Goal: Task Accomplishment & Management: Manage account settings

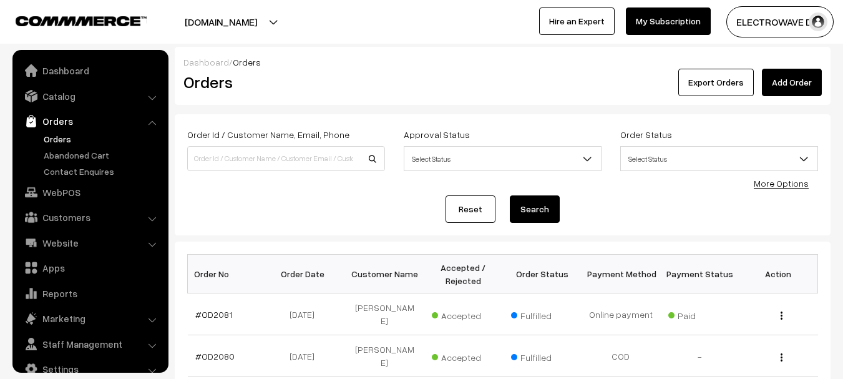
click at [61, 132] on link "Orders" at bounding box center [103, 138] width 124 height 13
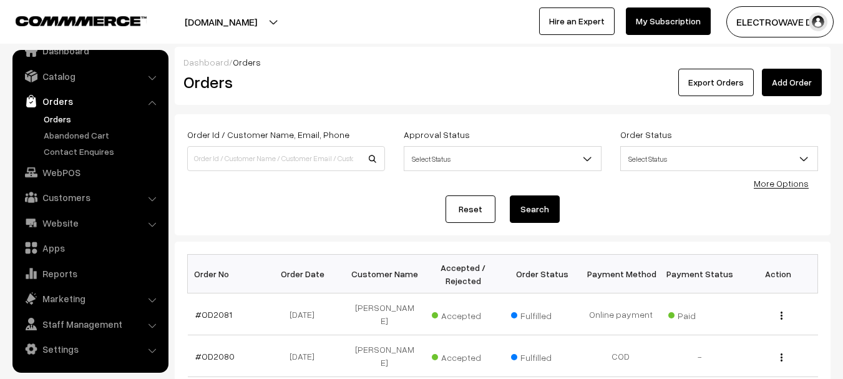
click at [64, 115] on link "Orders" at bounding box center [103, 118] width 124 height 13
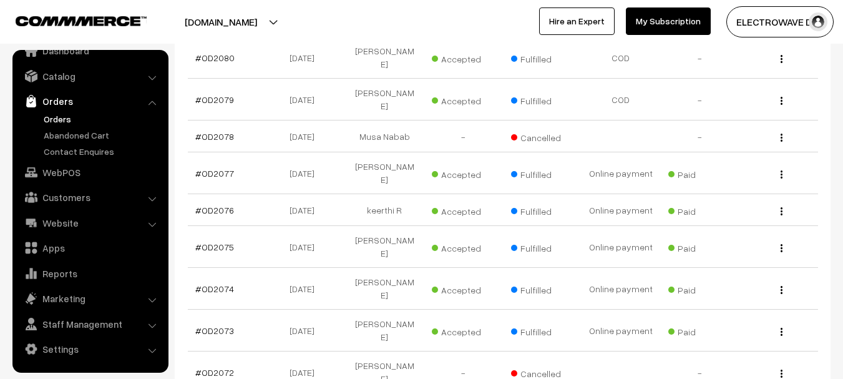
scroll to position [389, 0]
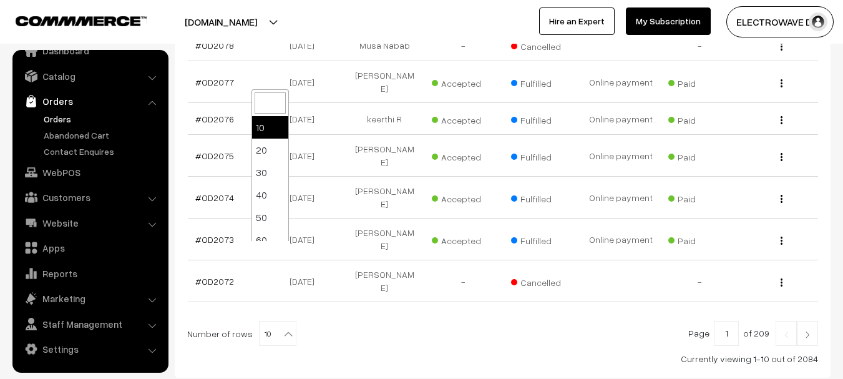
click at [266, 321] on span "10" at bounding box center [278, 333] width 36 height 25
select select "50"
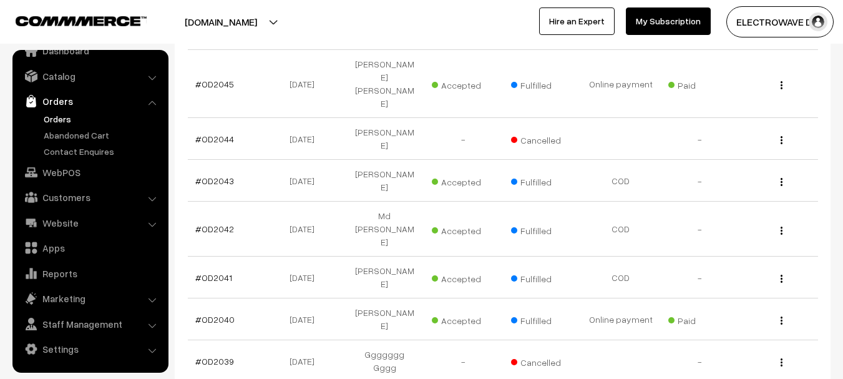
scroll to position [1742, 0]
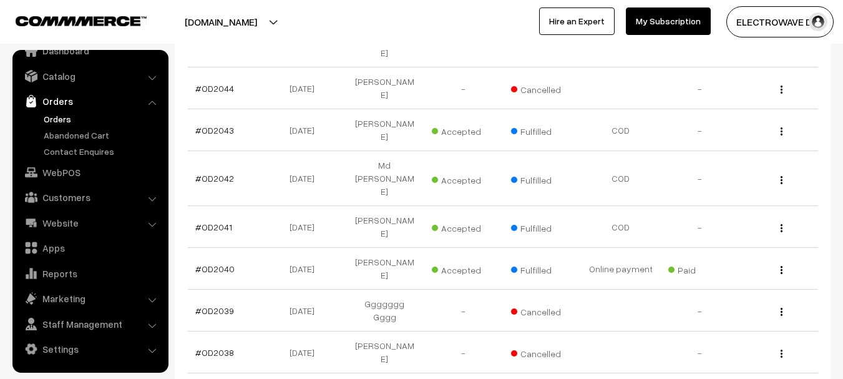
click at [54, 114] on link "Orders" at bounding box center [103, 118] width 124 height 13
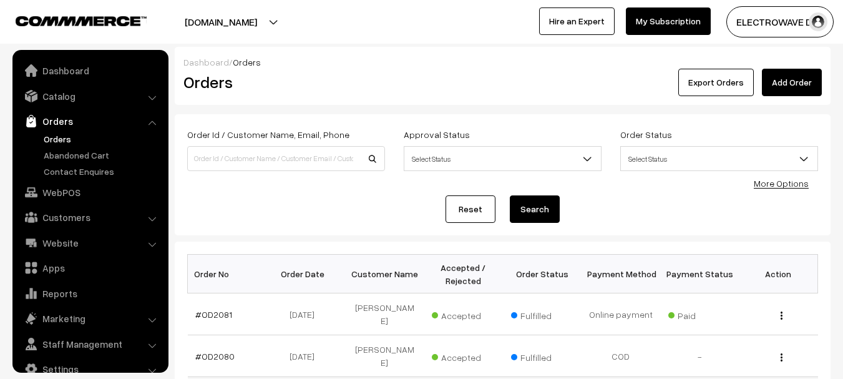
scroll to position [20, 0]
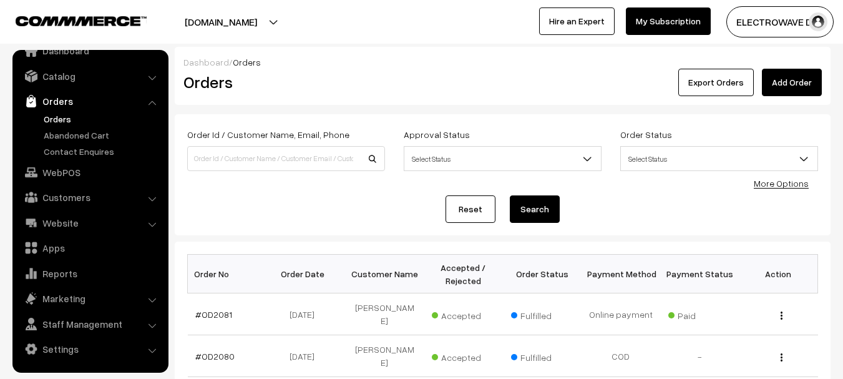
click at [60, 119] on link "Orders" at bounding box center [103, 118] width 124 height 13
click at [50, 124] on link "Orders" at bounding box center [103, 118] width 124 height 13
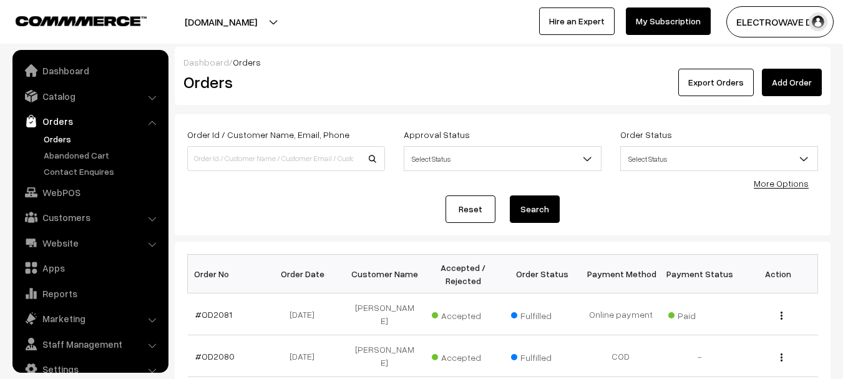
scroll to position [20, 0]
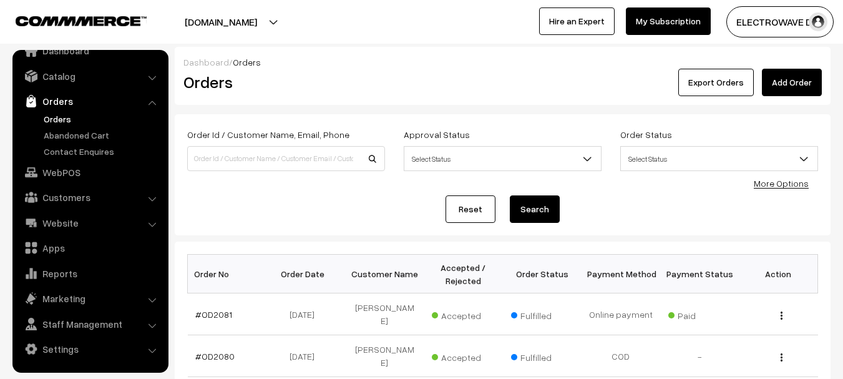
click at [61, 114] on link "Orders" at bounding box center [103, 118] width 124 height 13
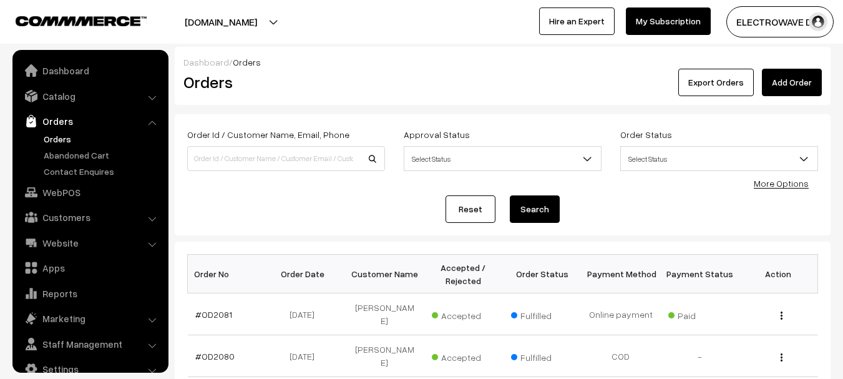
scroll to position [20, 0]
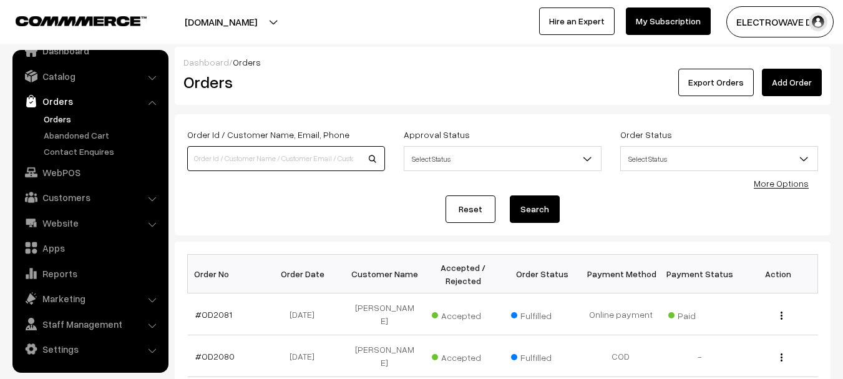
click at [277, 163] on input at bounding box center [286, 158] width 198 height 25
type input "OD2054"
click at [510, 195] on button "Search" at bounding box center [535, 208] width 50 height 27
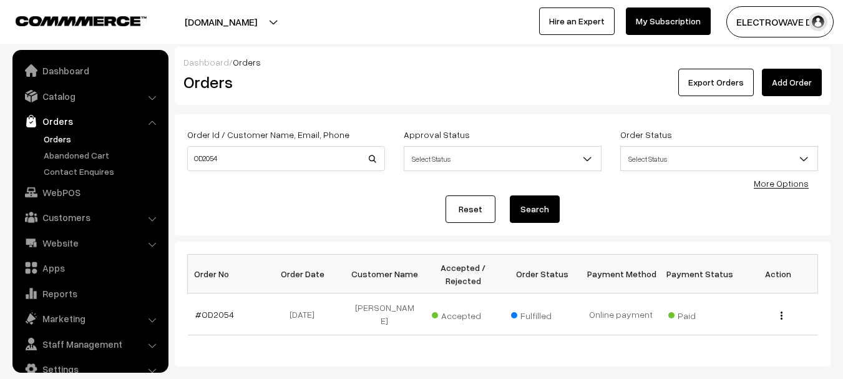
scroll to position [20, 0]
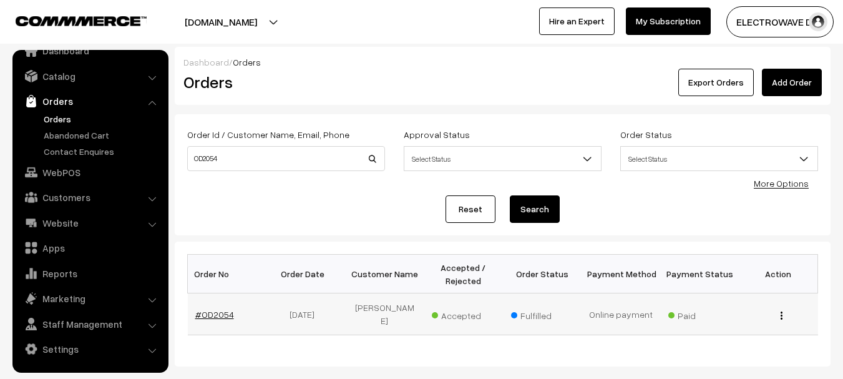
click at [216, 312] on link "#OD2054" at bounding box center [214, 314] width 39 height 11
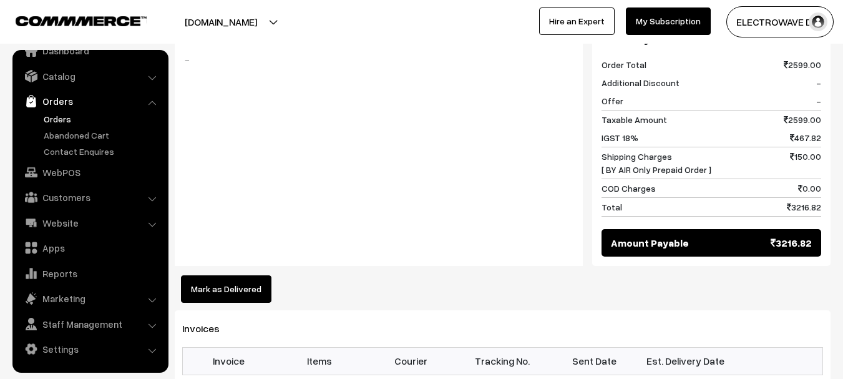
scroll to position [686, 0]
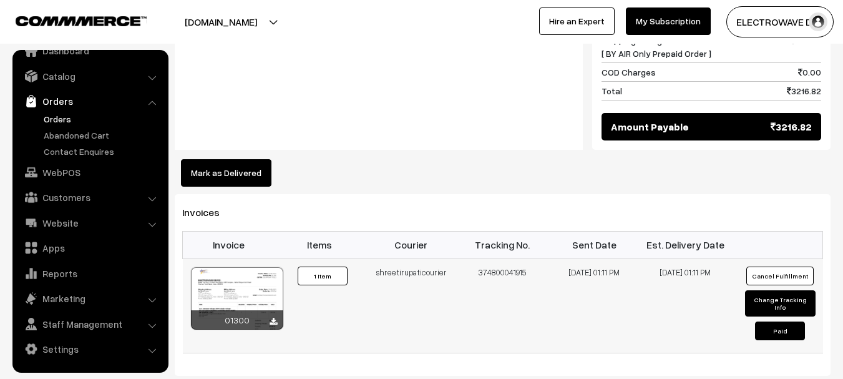
click at [514, 258] on td "374800041915" at bounding box center [503, 305] width 92 height 94
drag, startPoint x: 514, startPoint y: 231, endPoint x: 504, endPoint y: 240, distance: 13.7
click at [515, 258] on td "374800041915" at bounding box center [503, 305] width 92 height 94
copy td "374800041915"
copy tr "shreetirupaticourier 37480004191"
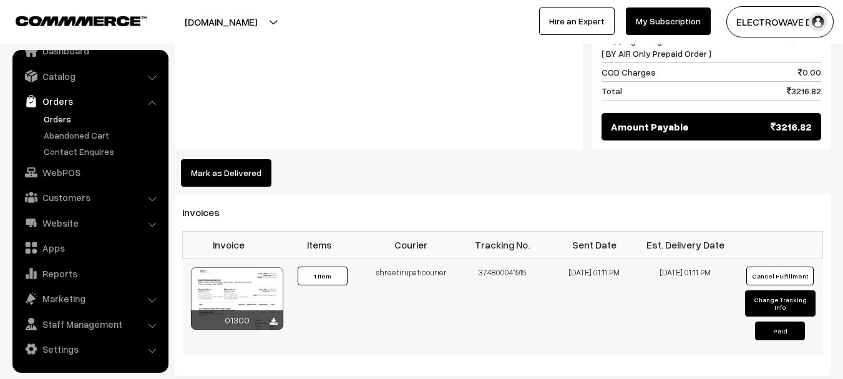
copy tr "shreetirupaticourier 374800041915"
drag, startPoint x: 385, startPoint y: 231, endPoint x: 531, endPoint y: 231, distance: 146.0
click at [531, 258] on tr "01300 Invoice #01300 ×" at bounding box center [503, 305] width 640 height 94
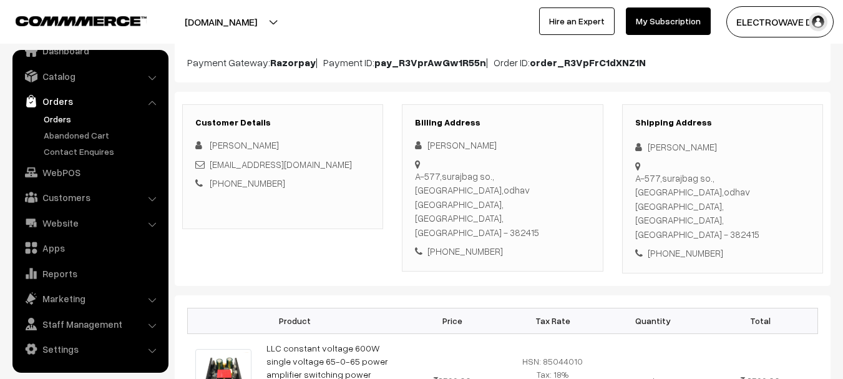
scroll to position [0, 0]
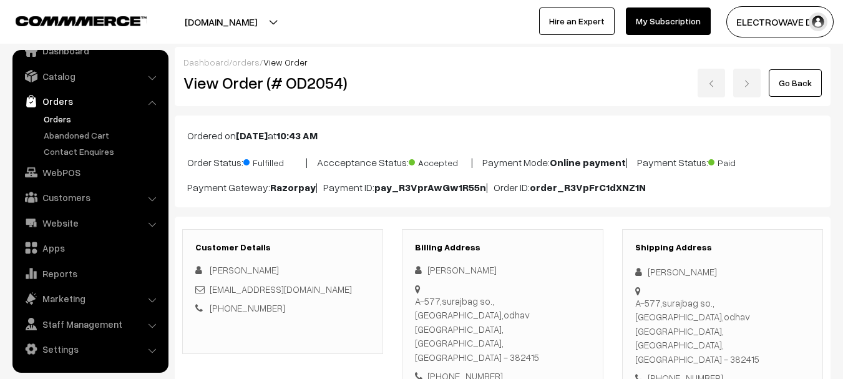
click at [297, 85] on h2 "View Order (# OD2054)" at bounding box center [283, 82] width 200 height 19
copy h2 "OD2054"
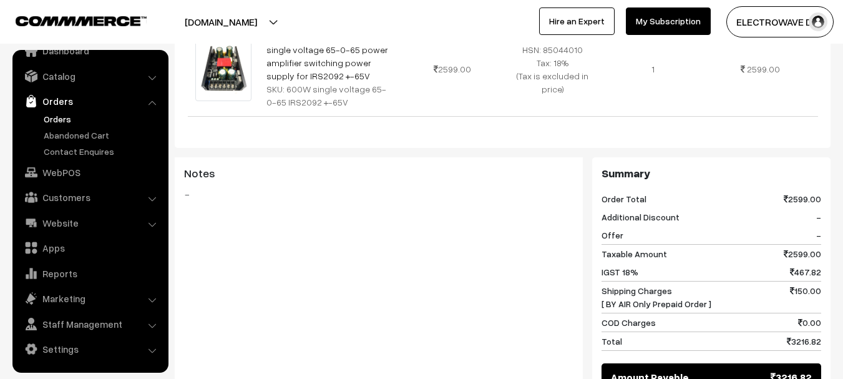
scroll to position [437, 0]
drag, startPoint x: 743, startPoint y: 258, endPoint x: 852, endPoint y: 235, distance: 111.6
click at [594, 240] on div "Summary Order Total 2599.00 Additional Discount - Offer - Taxable Amount 2599.0…" at bounding box center [711, 278] width 238 height 243
drag, startPoint x: 785, startPoint y: 250, endPoint x: 819, endPoint y: 243, distance: 34.4
click at [819, 281] on div "Shipping Charges [ BY AIR Only Prepaid Order ] 150.00" at bounding box center [711, 297] width 220 height 32
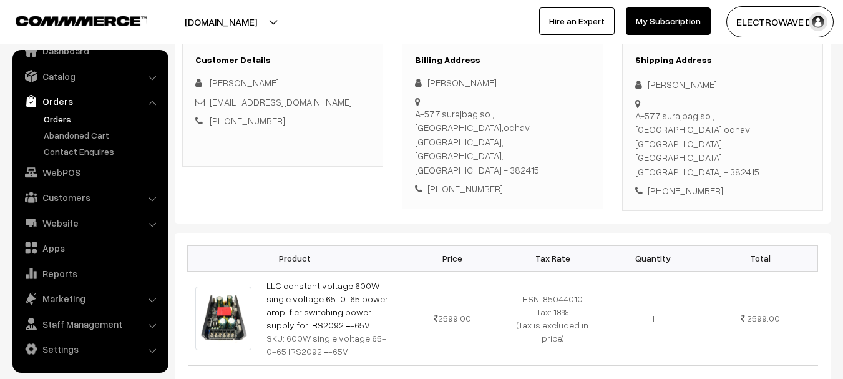
scroll to position [0, 0]
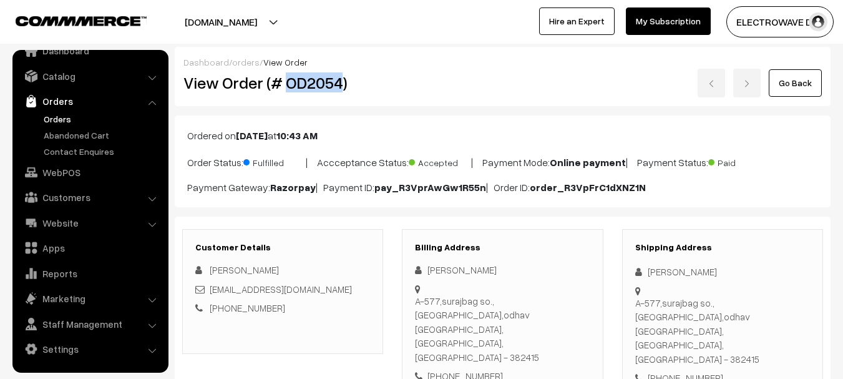
click at [57, 107] on link "Orders" at bounding box center [90, 101] width 149 height 22
click at [59, 115] on link "Orders" at bounding box center [103, 118] width 124 height 13
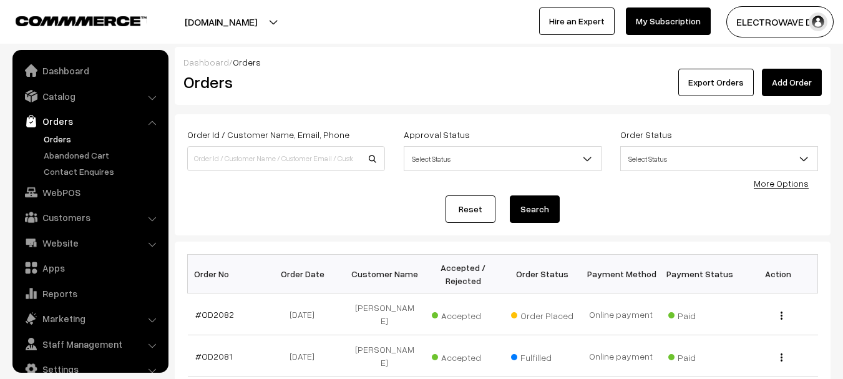
scroll to position [20, 0]
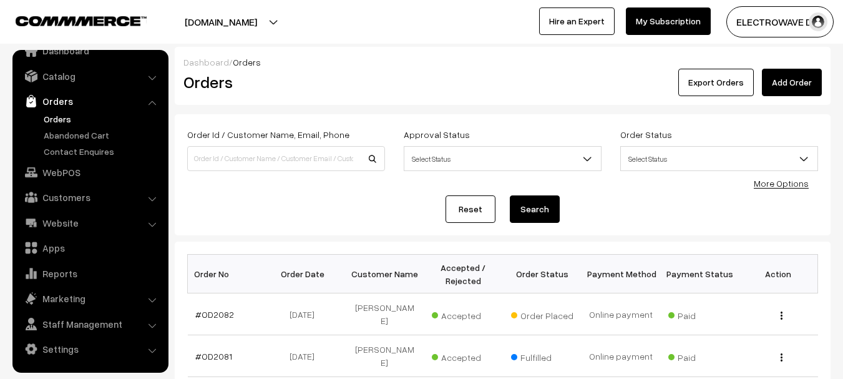
click at [66, 124] on link "Orders" at bounding box center [103, 118] width 124 height 13
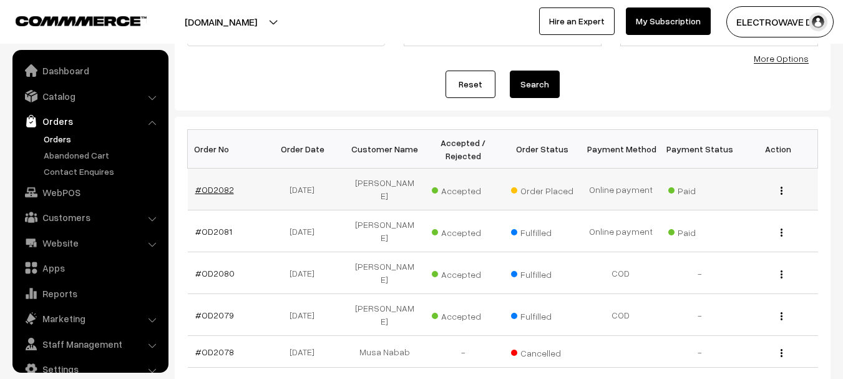
scroll to position [20, 0]
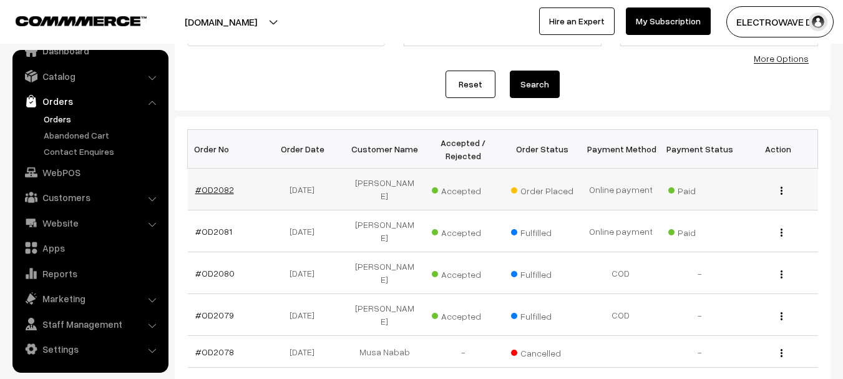
click at [213, 190] on link "#OD2082" at bounding box center [214, 189] width 39 height 11
